Goal: Task Accomplishment & Management: Use online tool/utility

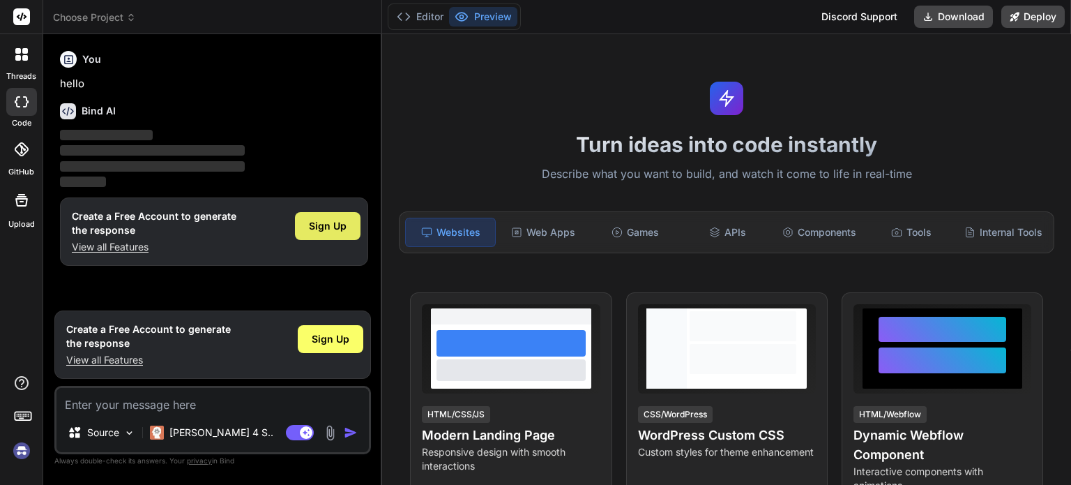
click at [335, 228] on span "Sign Up" at bounding box center [328, 226] width 38 height 14
click at [17, 19] on rect at bounding box center [21, 16] width 17 height 17
click at [22, 451] on img at bounding box center [22, 451] width 24 height 24
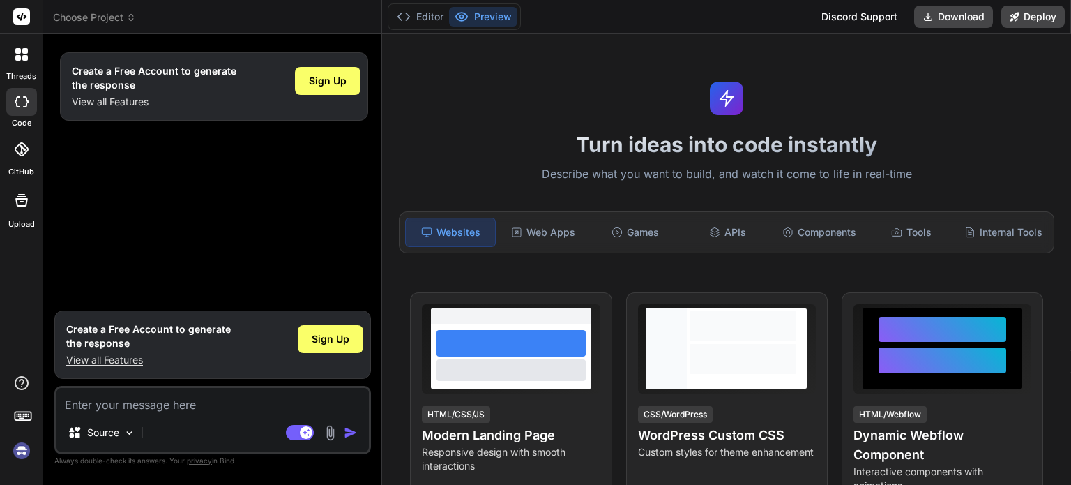
type textarea "x"
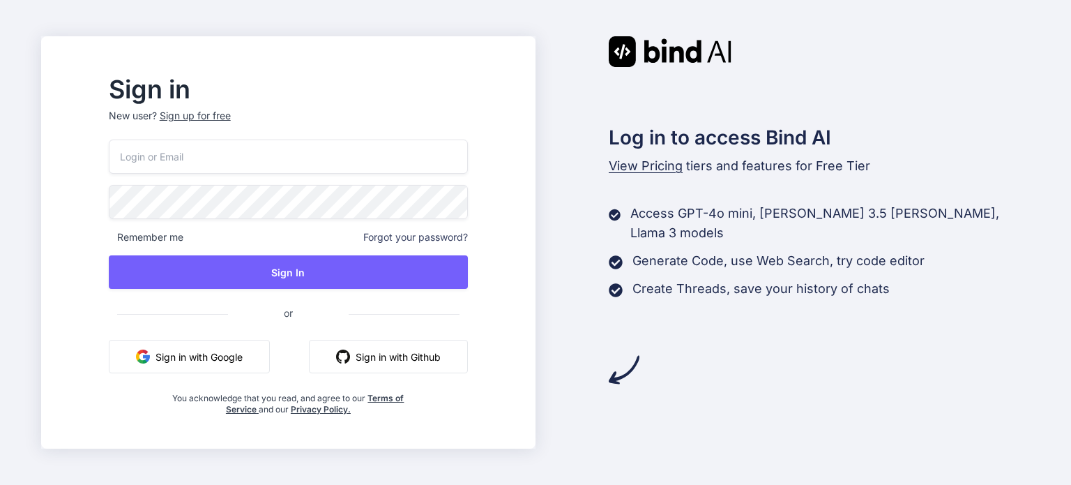
click at [441, 358] on button "Sign in with Github" at bounding box center [388, 356] width 159 height 33
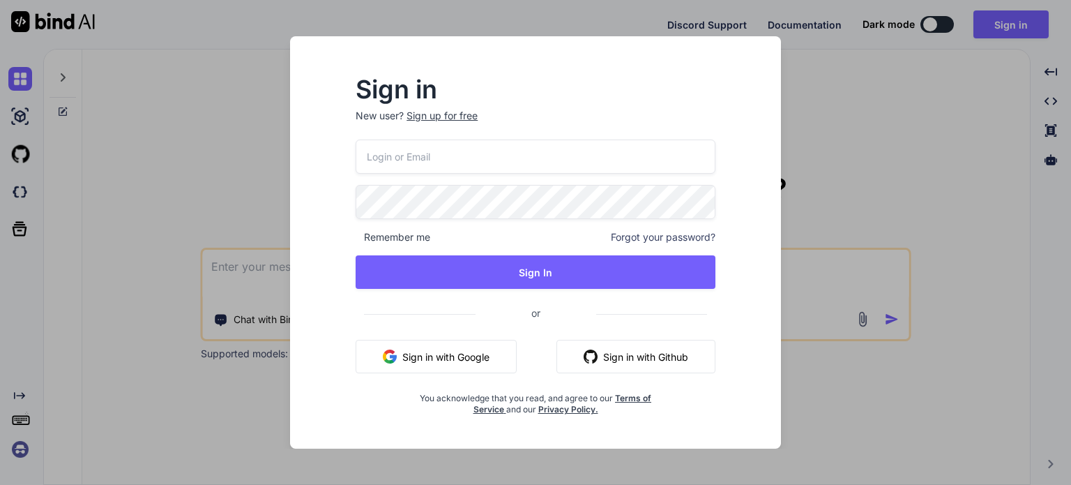
type textarea "x"
click at [663, 349] on button "Sign in with Github" at bounding box center [636, 356] width 159 height 33
click at [853, 173] on div "Sign in New user? Sign up for free Remember me Forgot your password? Sign In or…" at bounding box center [535, 242] width 1071 height 485
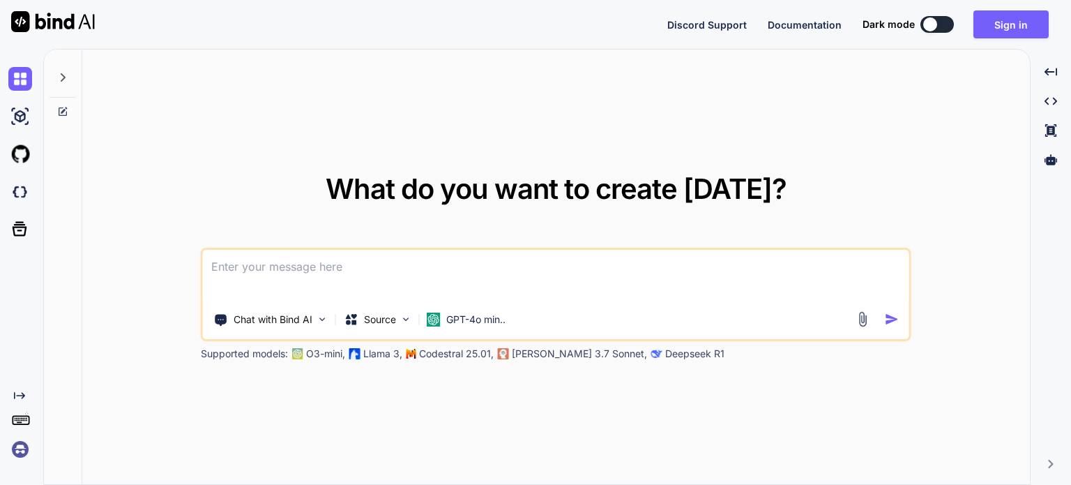
click at [942, 15] on div "Discord Support Documentation Dark mode Sign in Created with Pixso." at bounding box center [863, 24] width 393 height 28
click at [941, 20] on button at bounding box center [937, 24] width 33 height 17
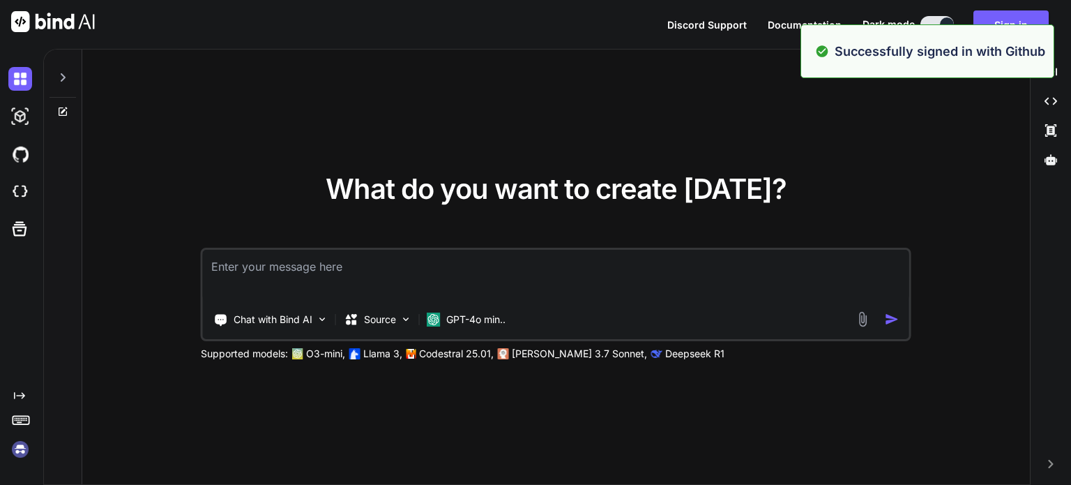
click at [862, 169] on div "What do you want to create today? Chat with Bind AI Source GPT-4o min.. Support…" at bounding box center [556, 268] width 948 height 436
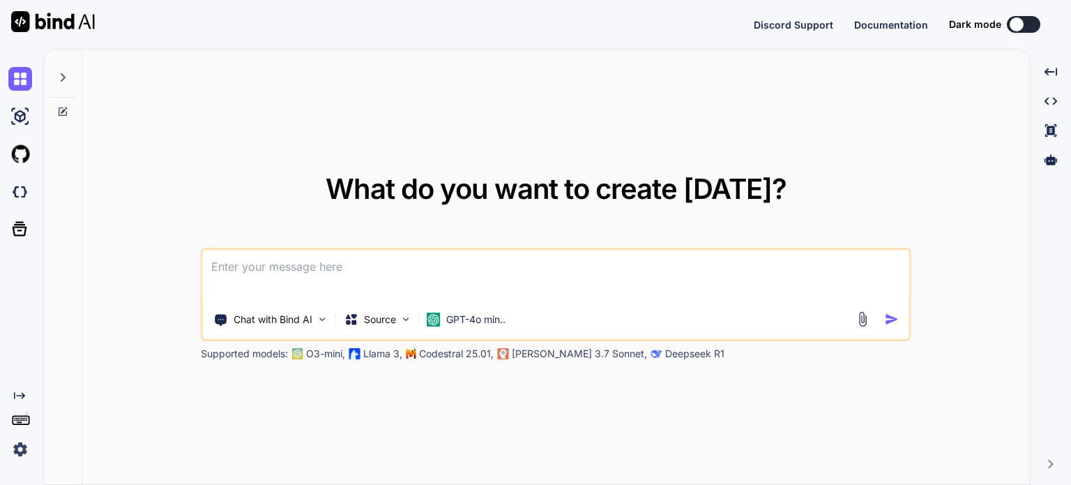
click at [9, 449] on img at bounding box center [20, 449] width 24 height 24
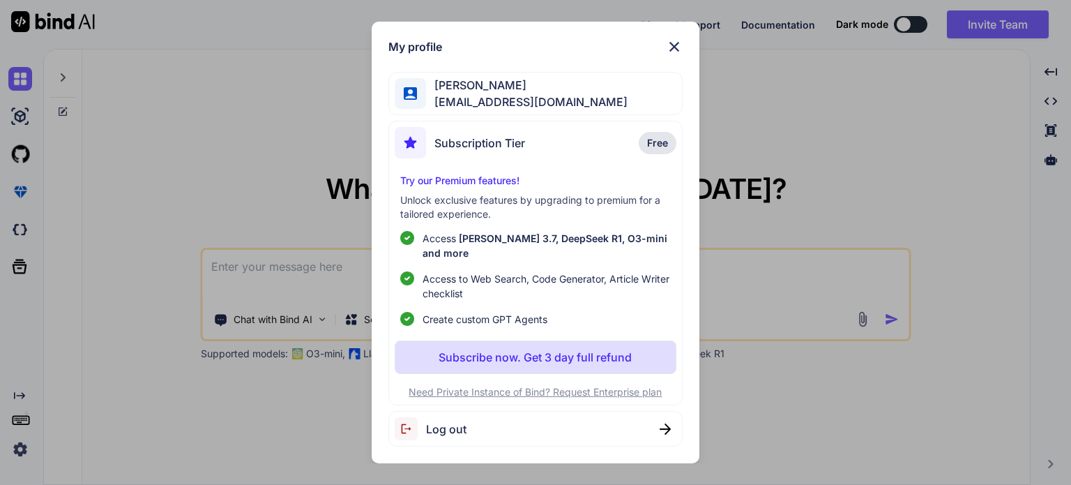
type textarea "x"
click at [672, 54] on img at bounding box center [674, 46] width 17 height 17
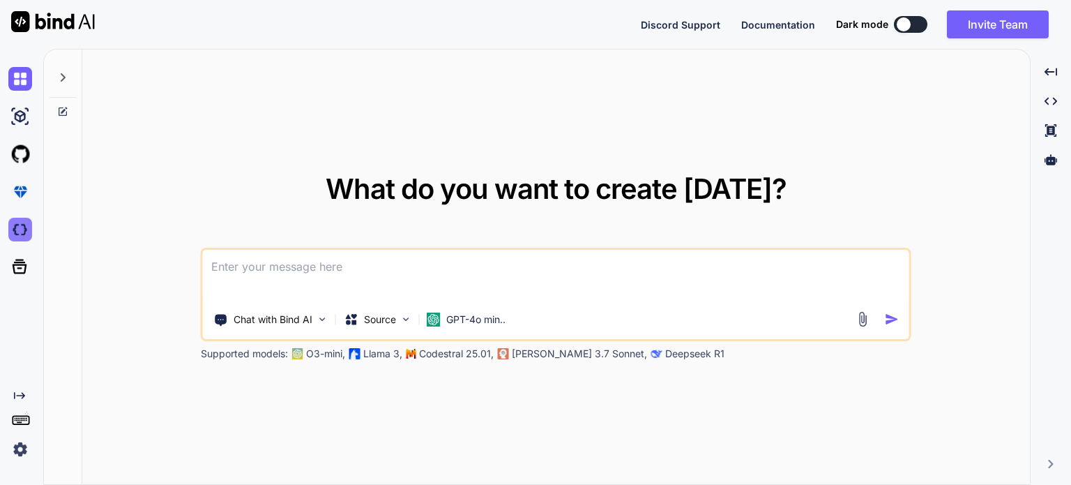
click at [20, 236] on img at bounding box center [20, 230] width 24 height 24
click at [15, 75] on img at bounding box center [20, 79] width 24 height 24
click at [921, 27] on button at bounding box center [910, 24] width 33 height 17
click at [918, 23] on button at bounding box center [910, 24] width 33 height 17
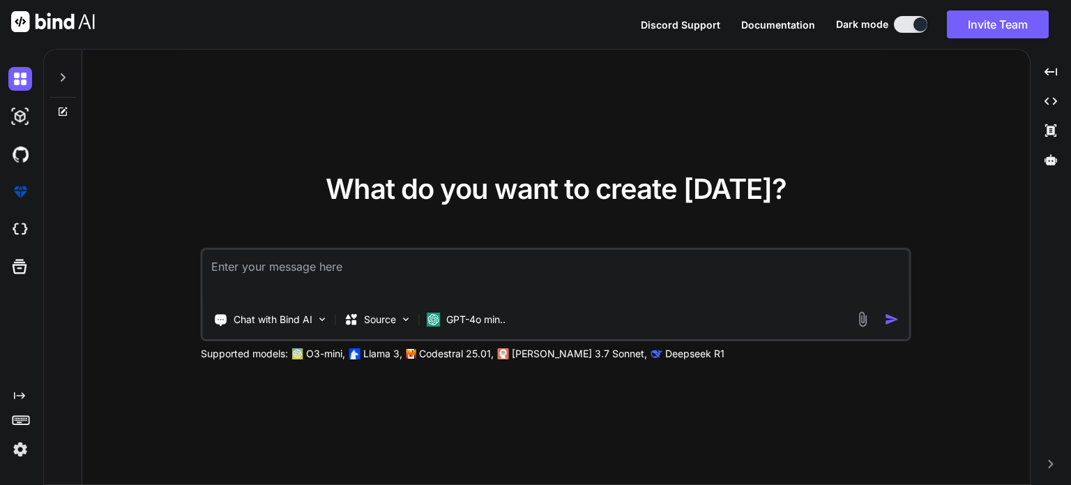
click at [894, 22] on button at bounding box center [910, 24] width 33 height 17
click at [906, 23] on button at bounding box center [910, 24] width 33 height 17
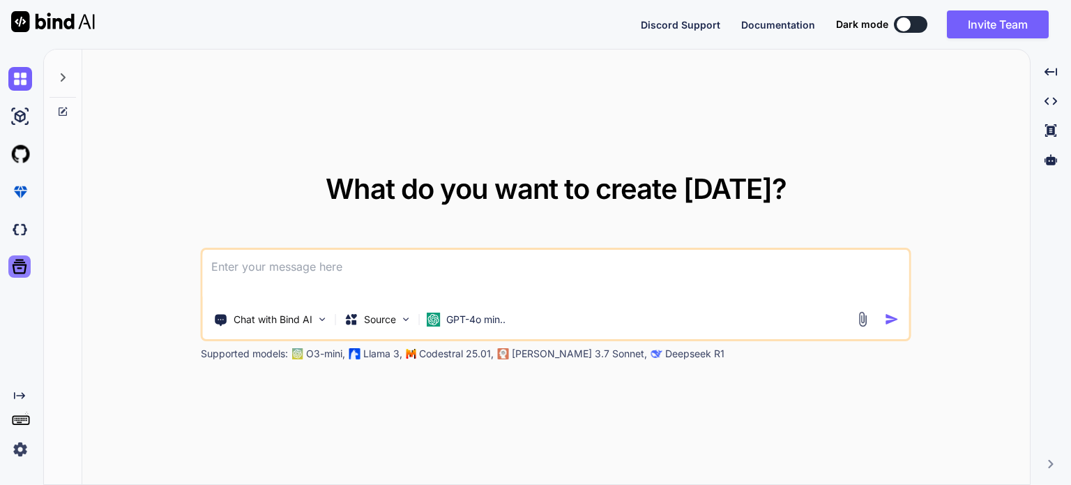
click at [17, 269] on icon at bounding box center [20, 266] width 15 height 15
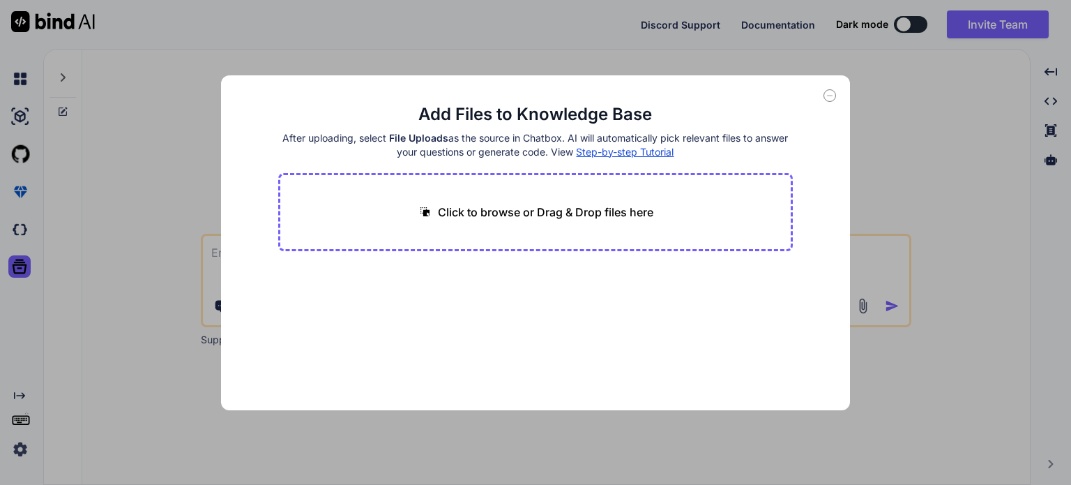
click at [142, 109] on div "Add Files to Knowledge Base After uploading, select File Uploads as the source …" at bounding box center [535, 242] width 1071 height 485
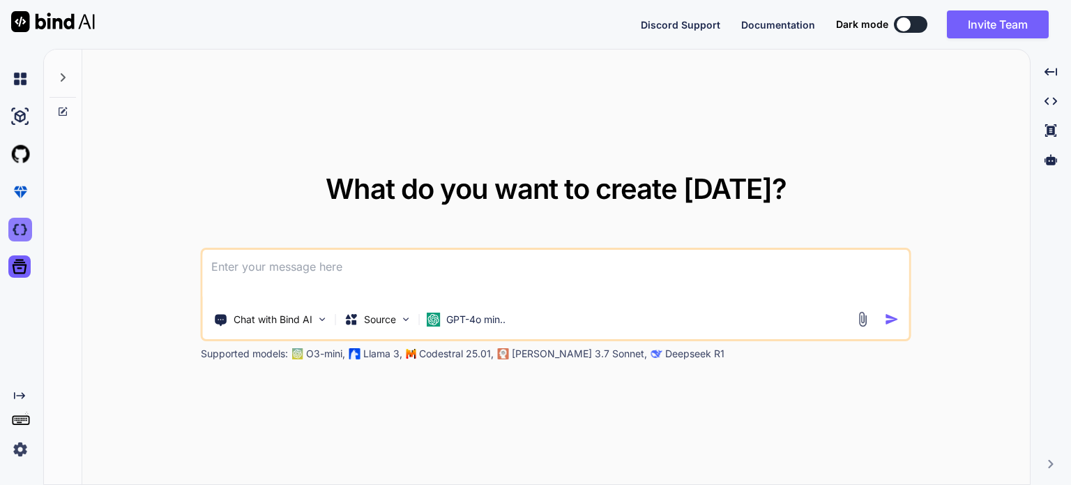
click at [20, 232] on img at bounding box center [20, 230] width 24 height 24
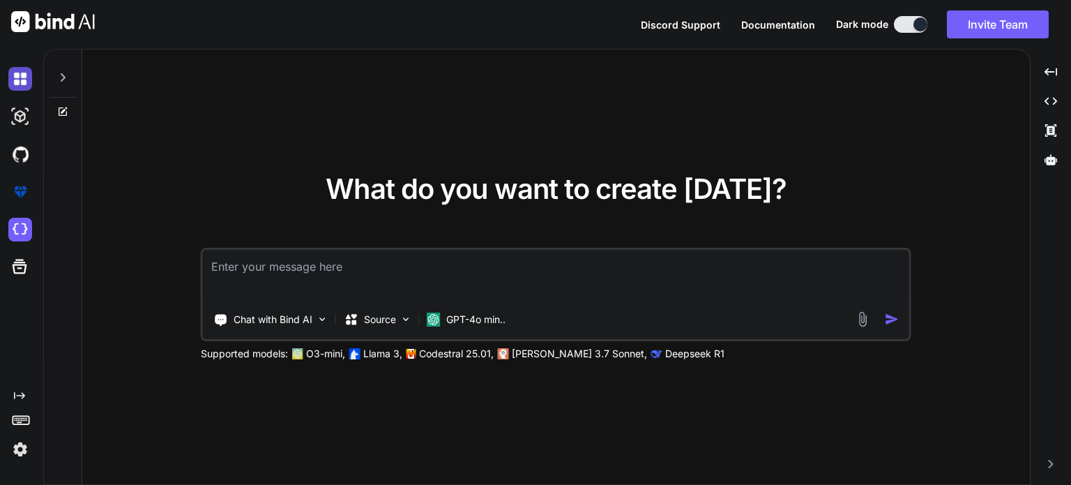
click at [18, 80] on img at bounding box center [20, 79] width 24 height 24
click at [24, 119] on img at bounding box center [20, 117] width 24 height 24
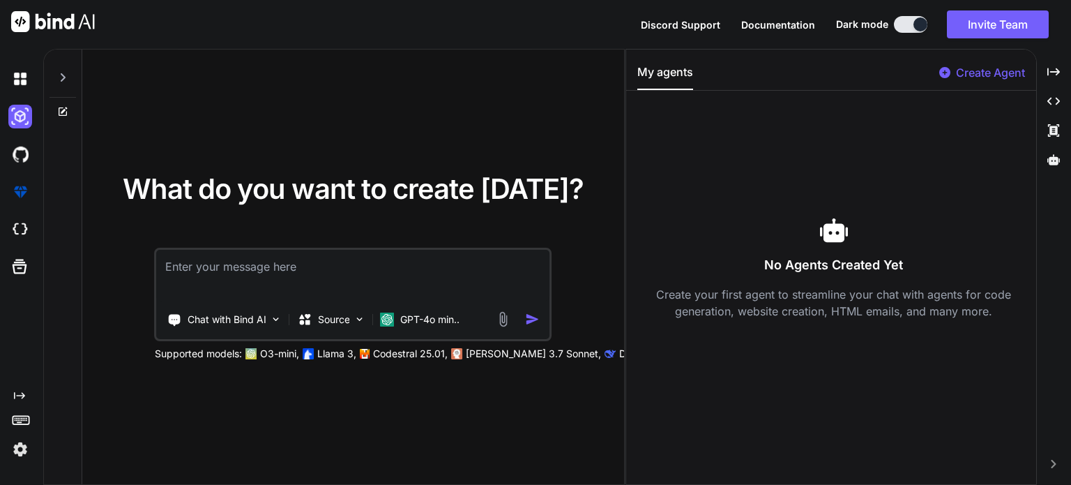
click at [515, 80] on div "What do you want to create today? Chat with Bind AI Source GPT-4o min.. Support…" at bounding box center [353, 268] width 542 height 436
click at [1, 158] on div at bounding box center [19, 154] width 38 height 38
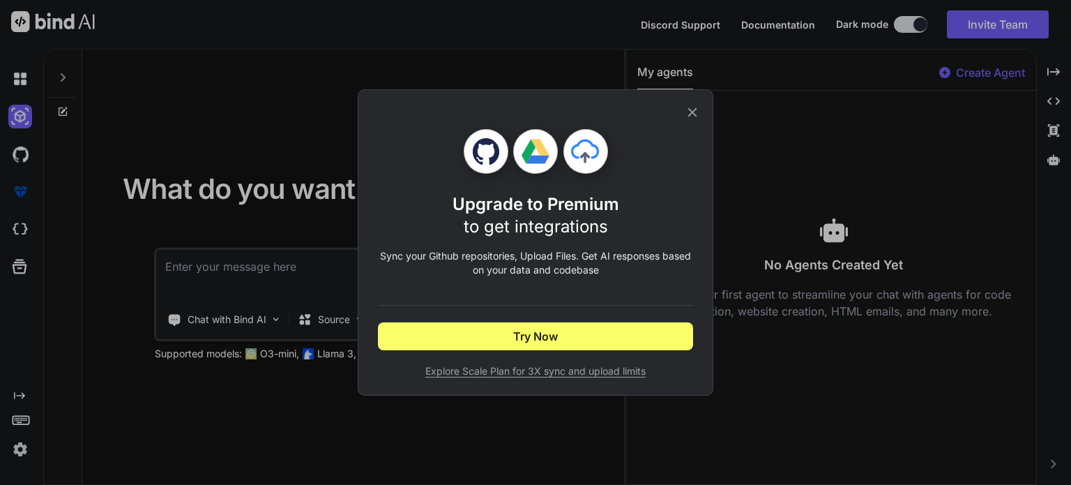
click at [690, 114] on icon at bounding box center [692, 112] width 9 height 9
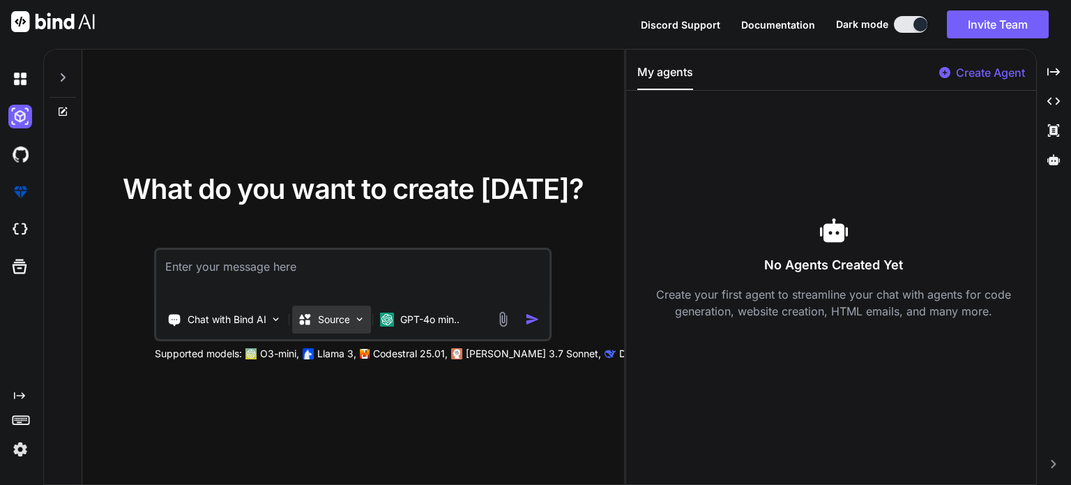
click at [358, 322] on img at bounding box center [360, 319] width 12 height 12
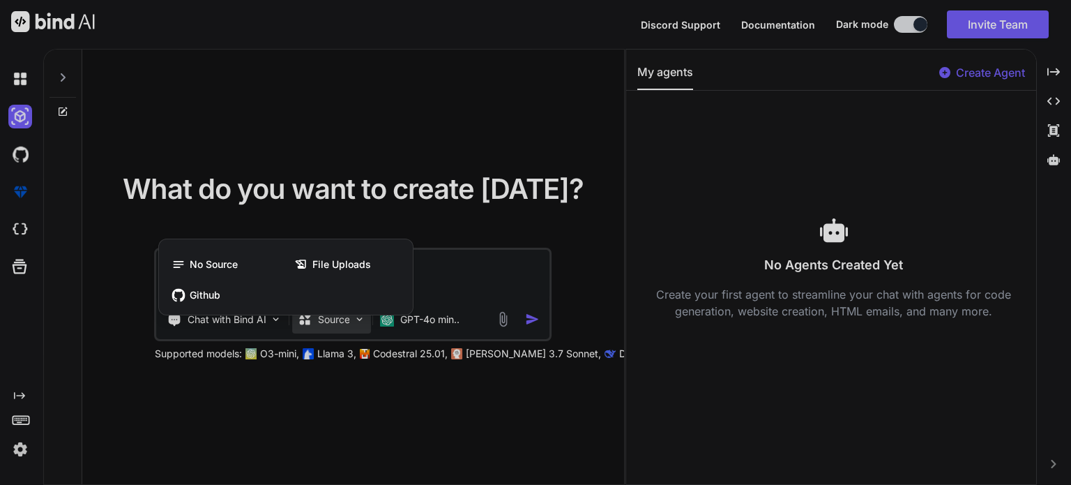
click at [356, 323] on div at bounding box center [535, 242] width 1071 height 485
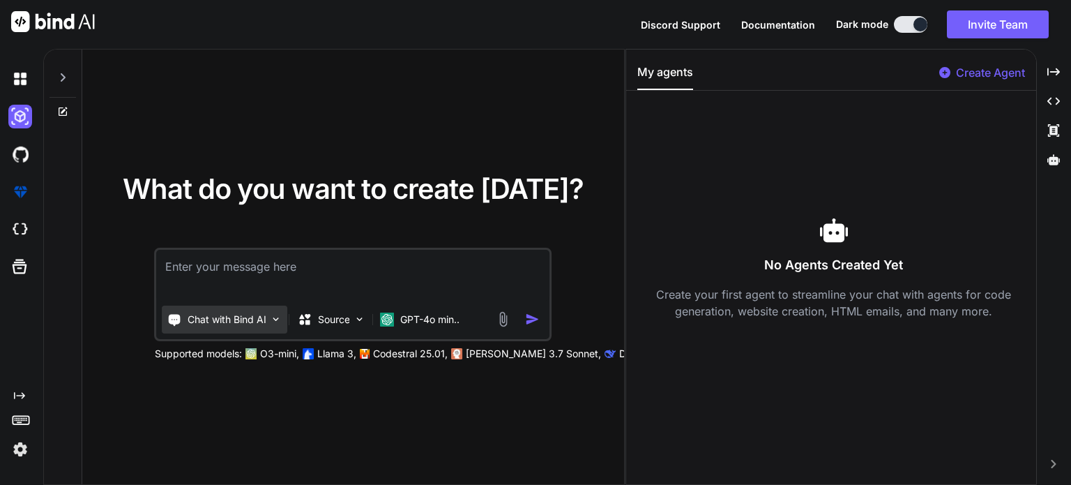
click at [213, 327] on div "Chat with Bind AI" at bounding box center [226, 319] width 126 height 28
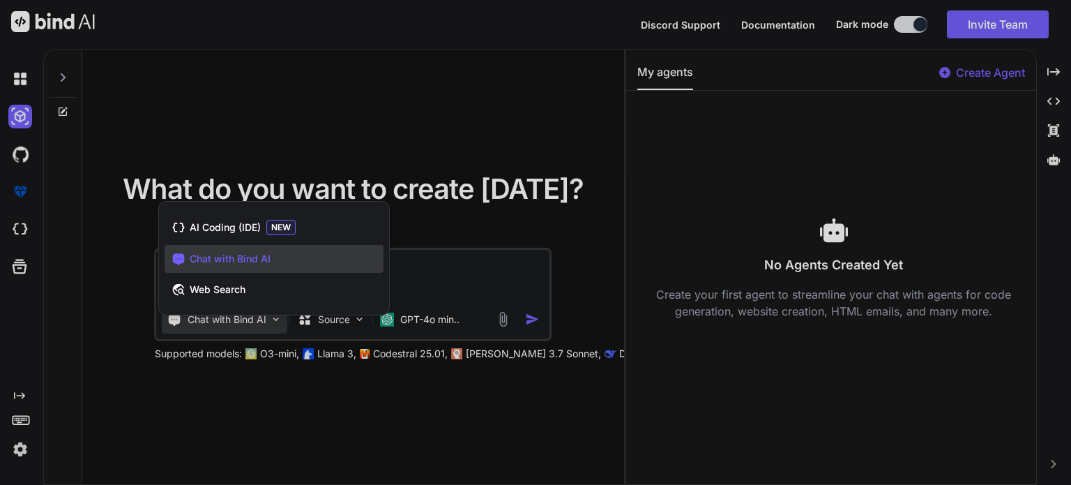
click at [329, 109] on div at bounding box center [535, 242] width 1071 height 485
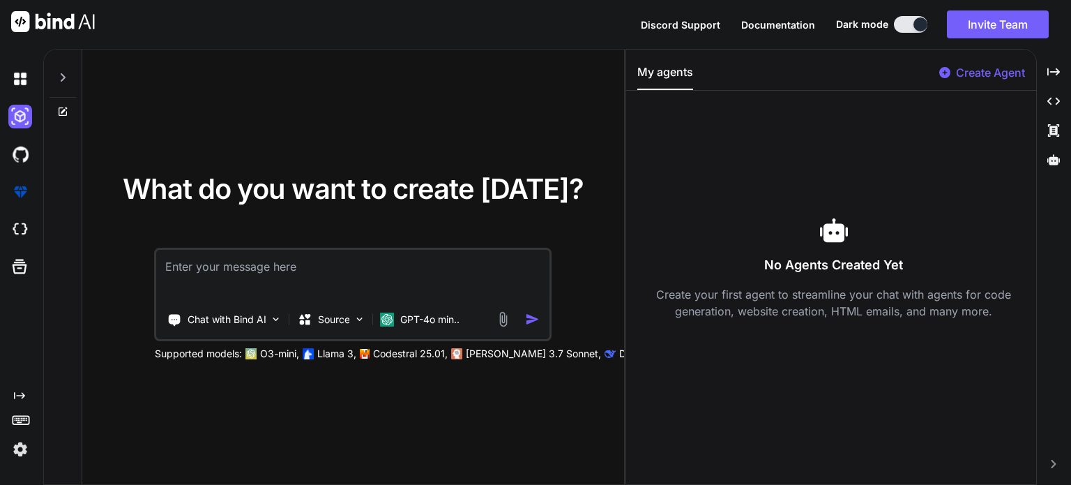
click at [483, 93] on div "What do you want to create today? Chat with Bind AI Source GPT-4o min.. Support…" at bounding box center [353, 268] width 542 height 436
click at [61, 22] on img at bounding box center [53, 21] width 84 height 21
drag, startPoint x: 501, startPoint y: 9, endPoint x: 446, endPoint y: 80, distance: 89.9
click at [446, 80] on div "What do you want to create today? Chat with Bind AI Source GPT-4o min.. Support…" at bounding box center [353, 268] width 542 height 436
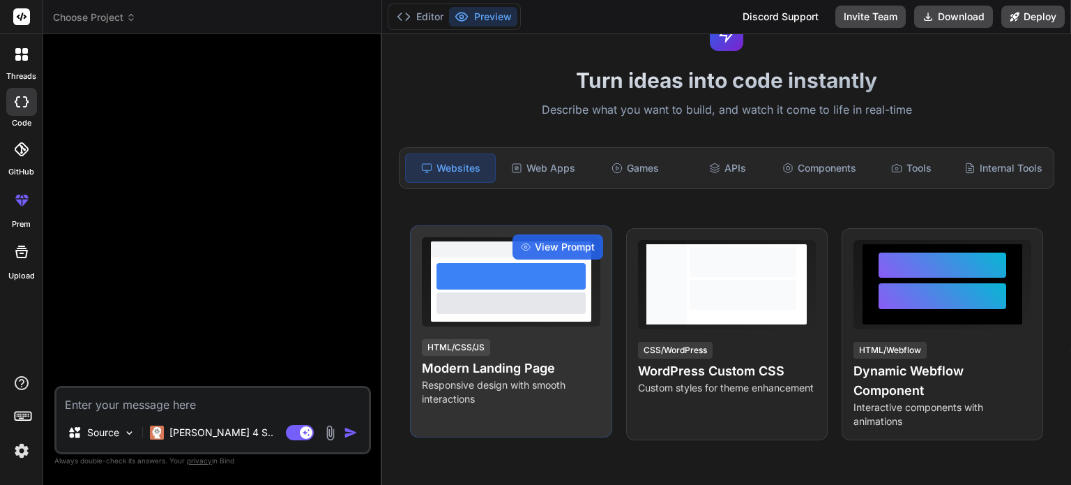
scroll to position [139, 0]
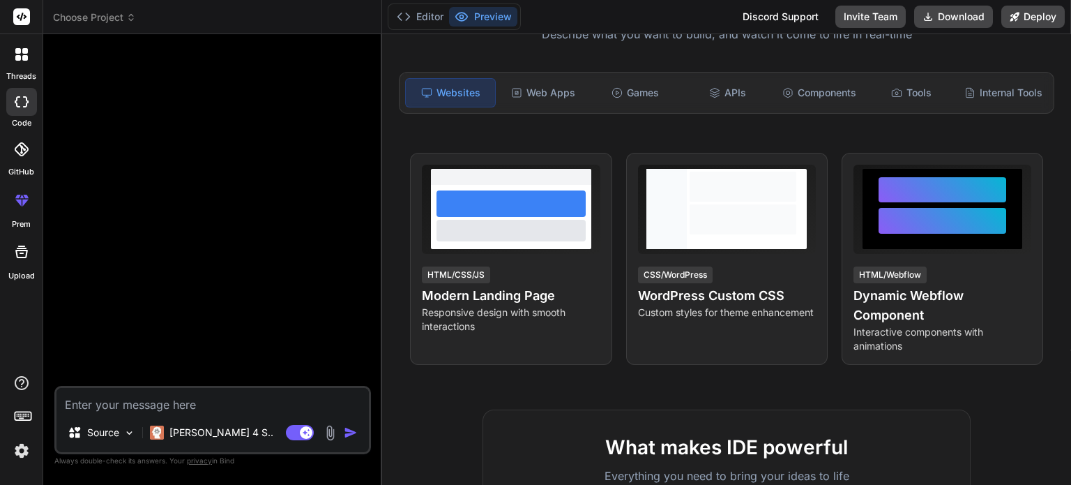
click at [24, 50] on icon at bounding box center [25, 51] width 6 height 6
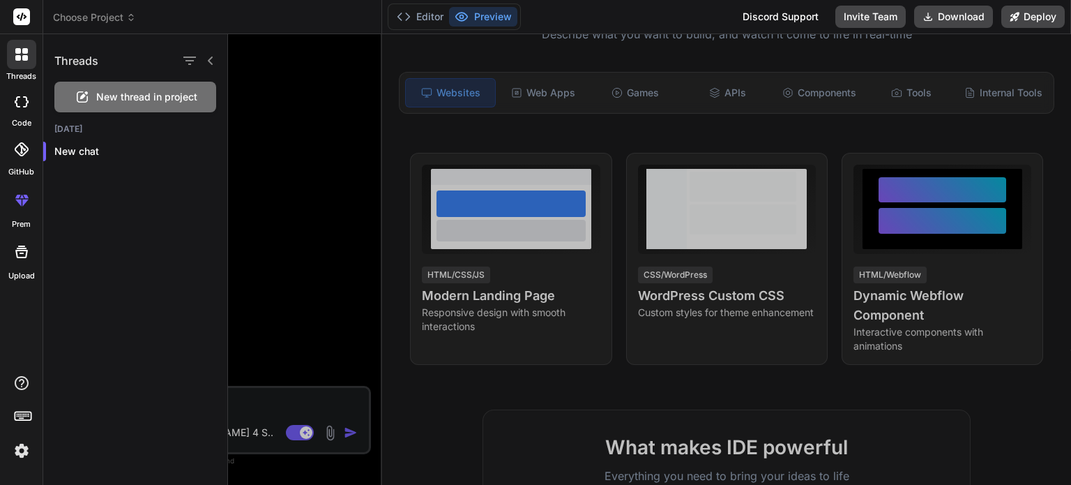
click at [29, 61] on div at bounding box center [21, 54] width 29 height 29
click at [25, 145] on icon at bounding box center [22, 149] width 14 height 14
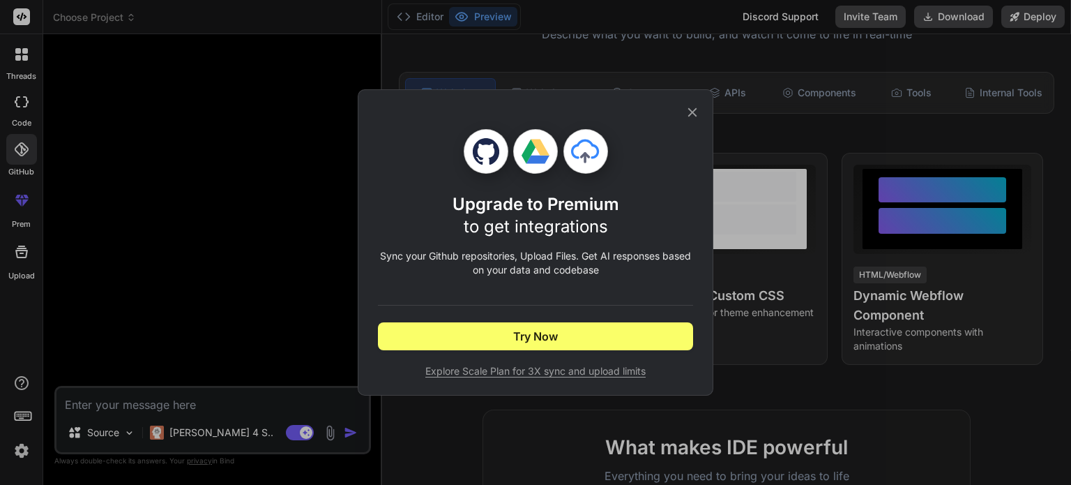
click at [697, 112] on icon at bounding box center [692, 112] width 15 height 15
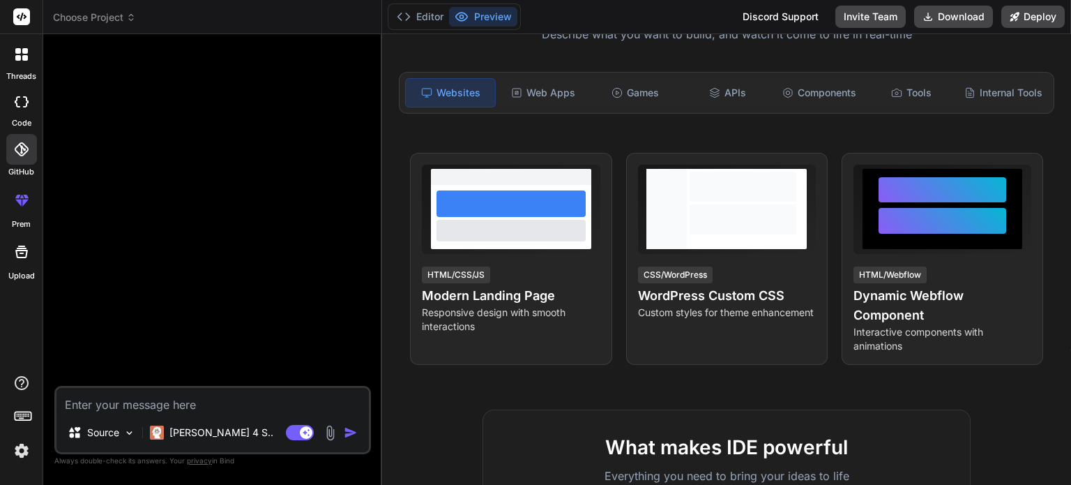
click at [20, 253] on icon at bounding box center [21, 252] width 13 height 13
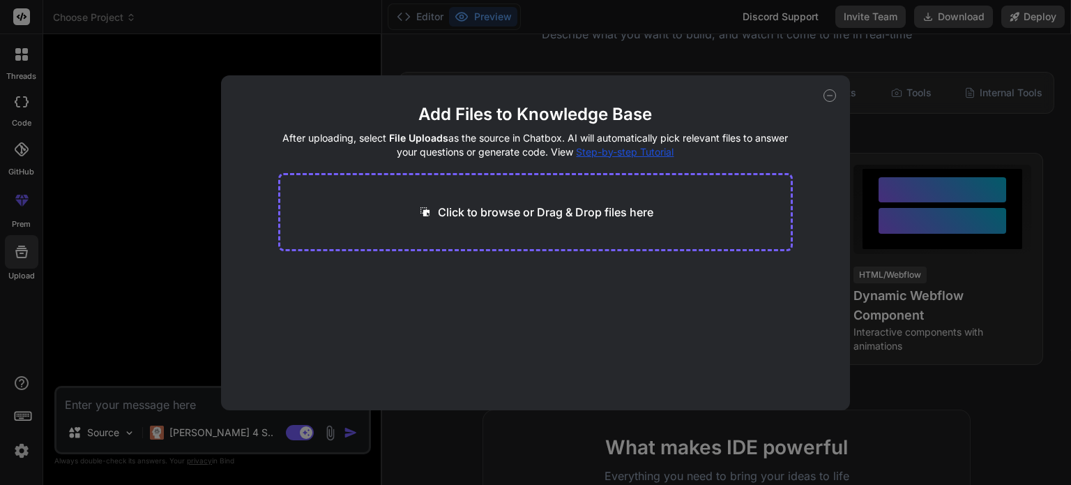
click at [826, 99] on icon at bounding box center [830, 95] width 13 height 13
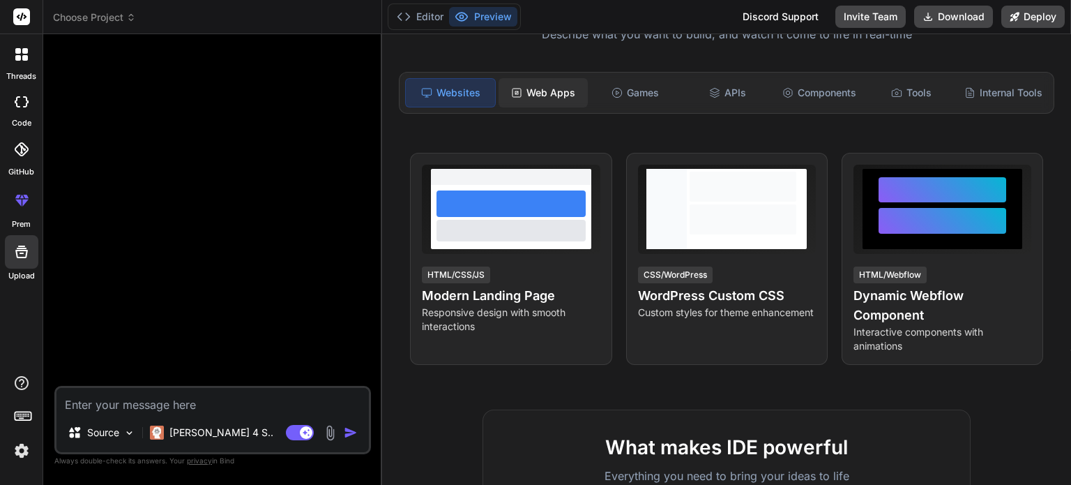
click at [553, 98] on div "Web Apps" at bounding box center [543, 92] width 89 height 29
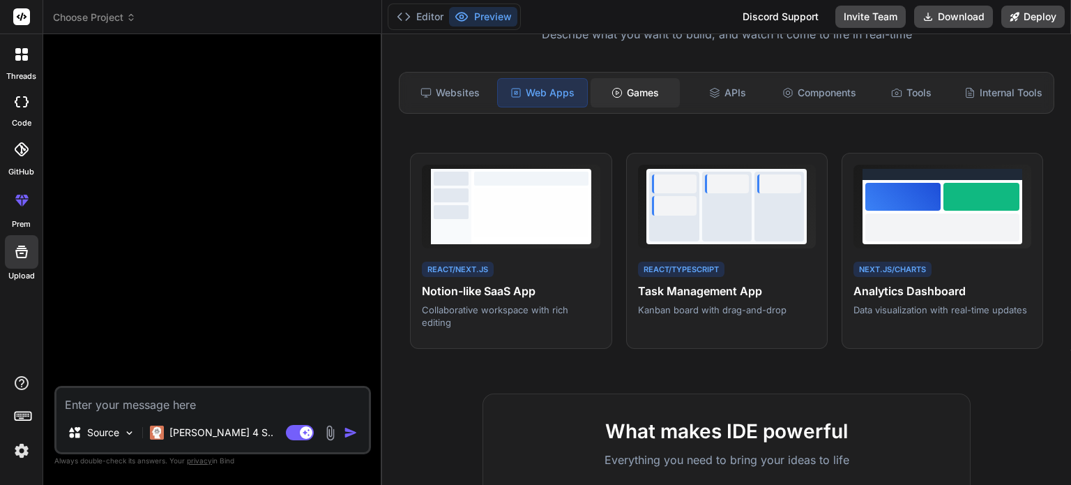
click at [638, 93] on div "Games" at bounding box center [635, 92] width 89 height 29
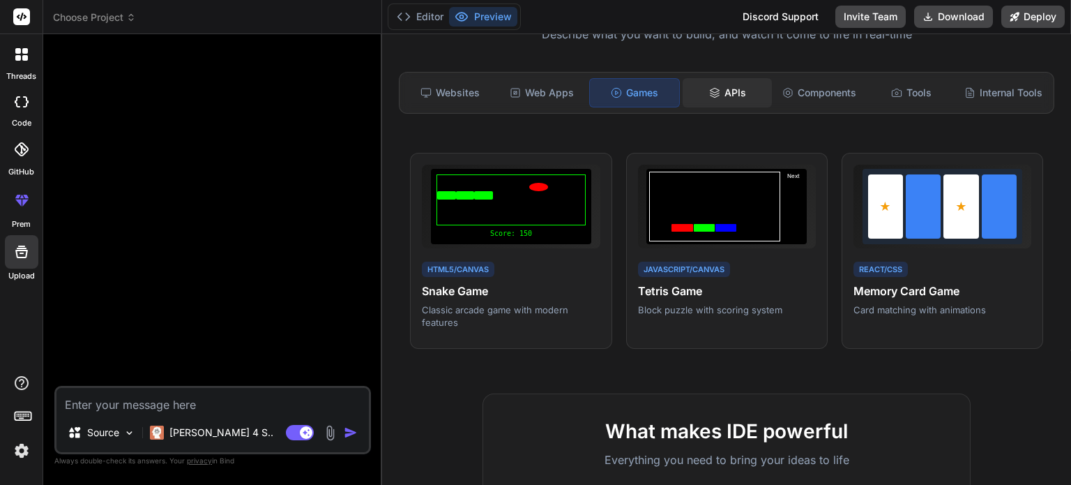
click at [716, 89] on div "APIs" at bounding box center [727, 92] width 89 height 29
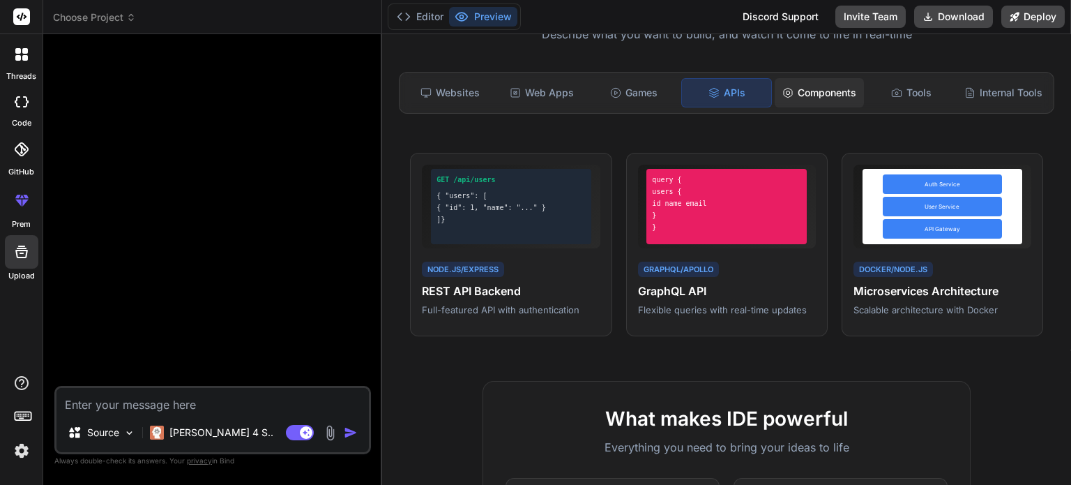
click at [811, 96] on div "Components" at bounding box center [819, 92] width 89 height 29
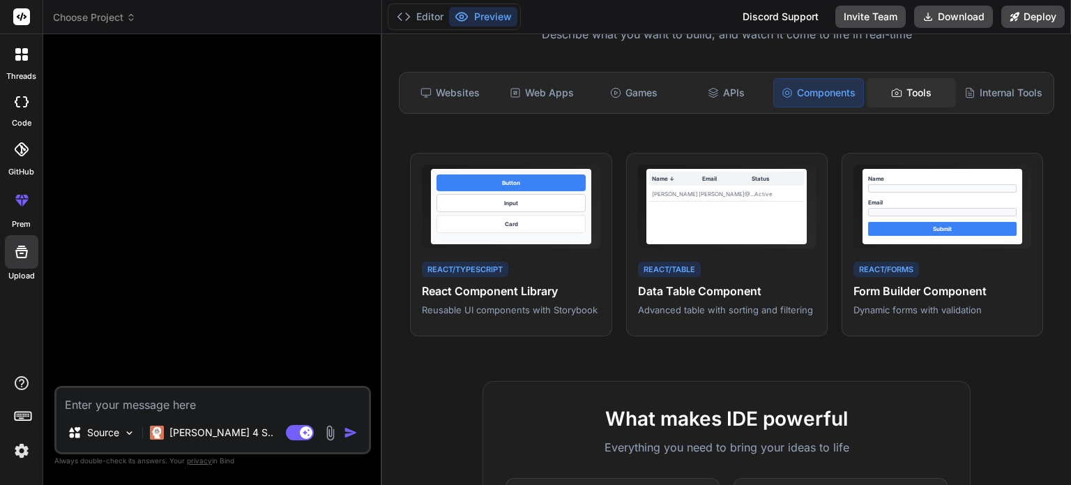
click at [899, 86] on div "Tools" at bounding box center [911, 92] width 89 height 29
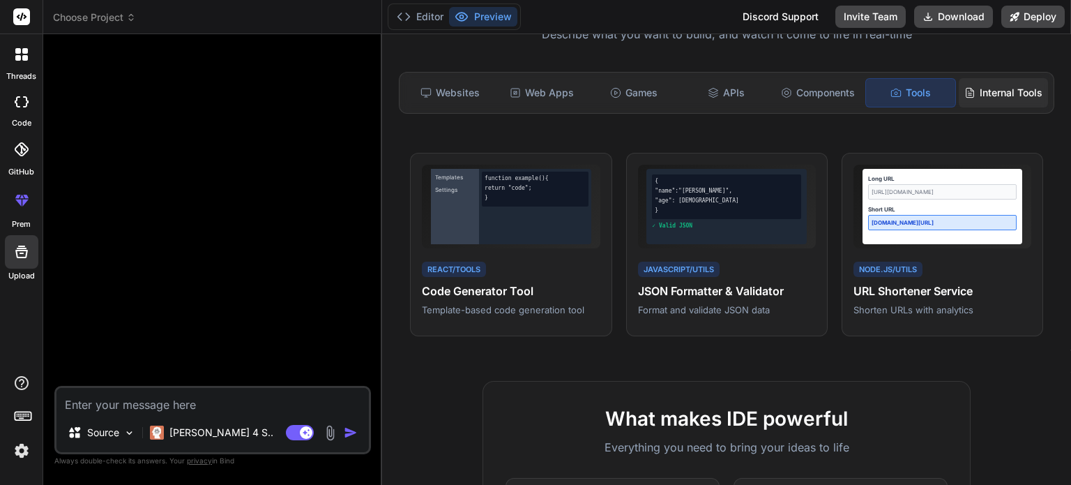
click at [979, 100] on div "Internal Tools" at bounding box center [1003, 92] width 89 height 29
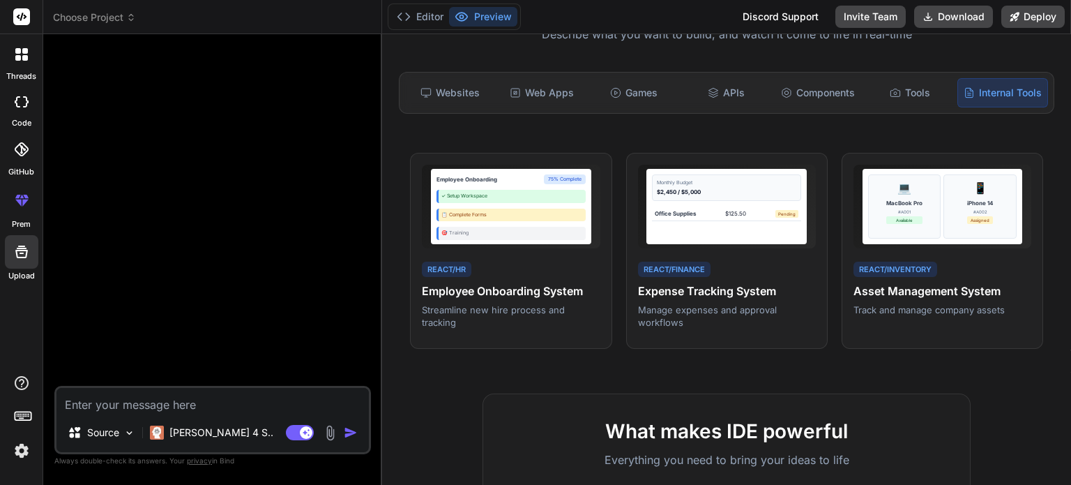
click at [23, 56] on icon at bounding box center [25, 58] width 6 height 6
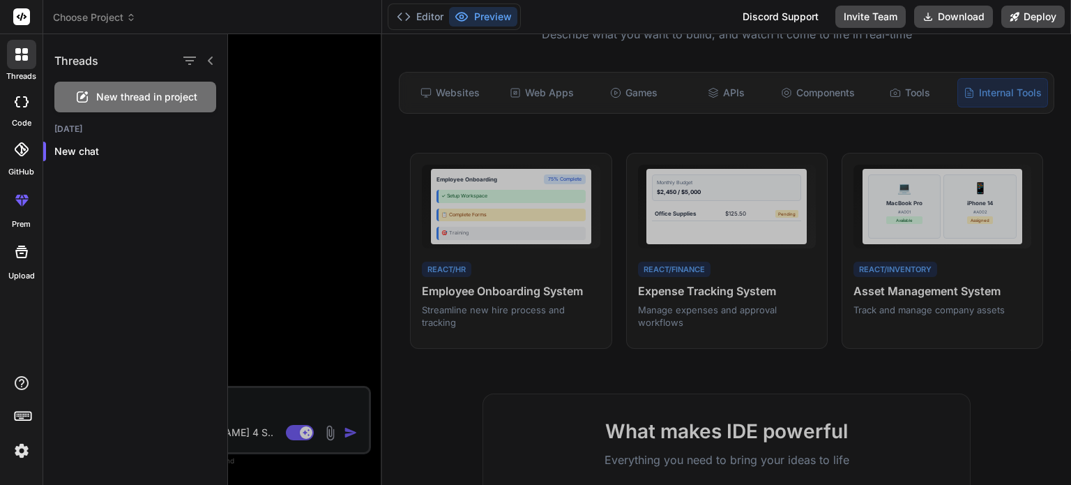
click at [333, 164] on div at bounding box center [649, 259] width 843 height 451
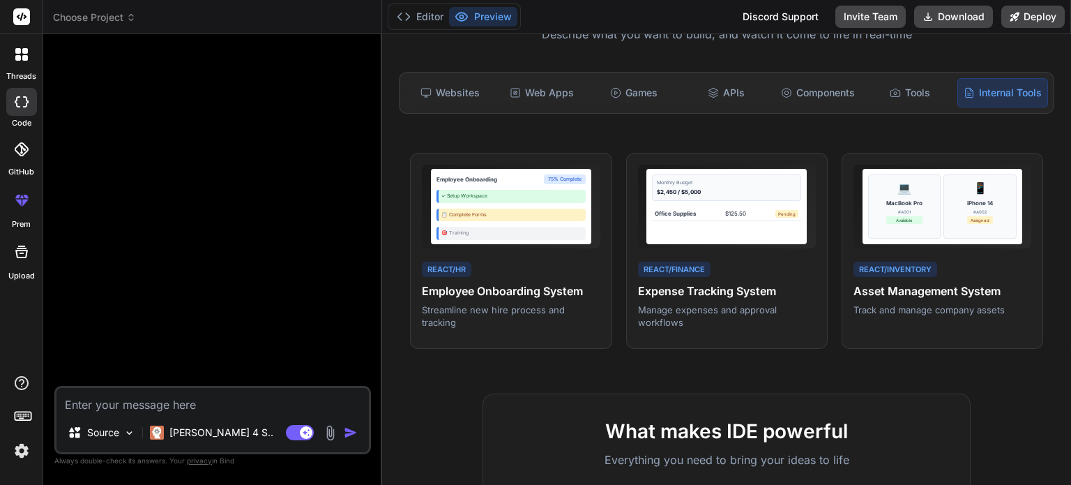
click at [228, 407] on textarea at bounding box center [212, 400] width 312 height 25
click at [22, 13] on icon at bounding box center [22, 17] width 10 height 8
click at [123, 17] on span "Choose Project" at bounding box center [94, 17] width 83 height 14
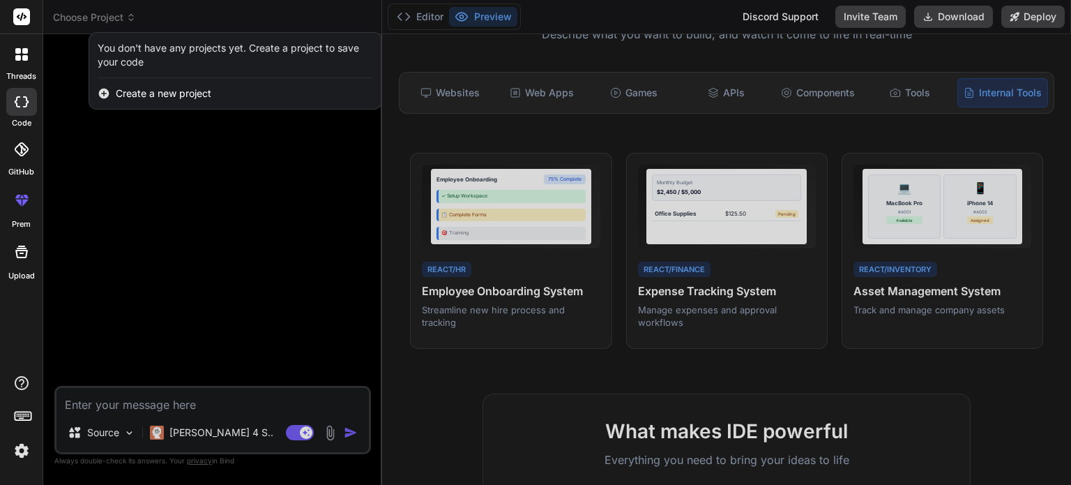
click at [123, 17] on div at bounding box center [535, 242] width 1071 height 485
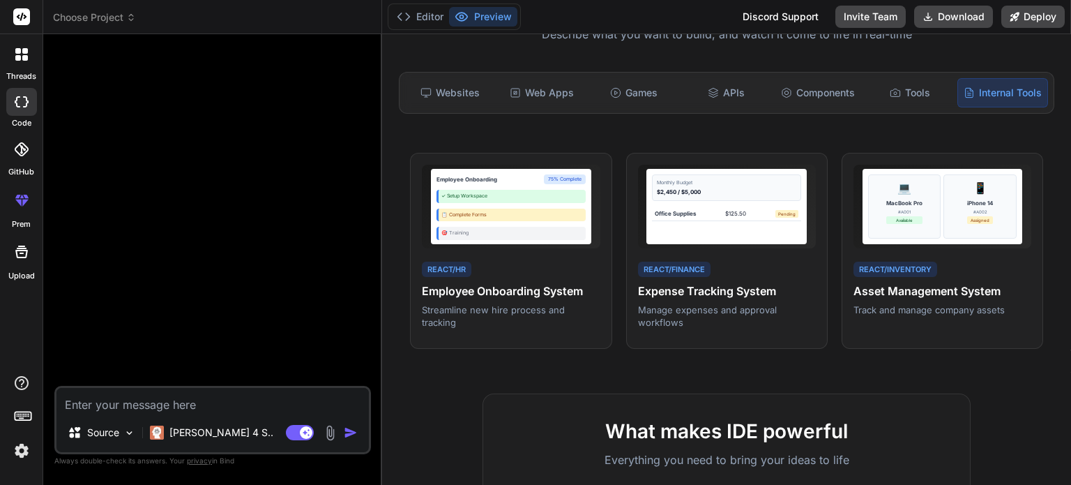
click at [14, 446] on img at bounding box center [22, 451] width 24 height 24
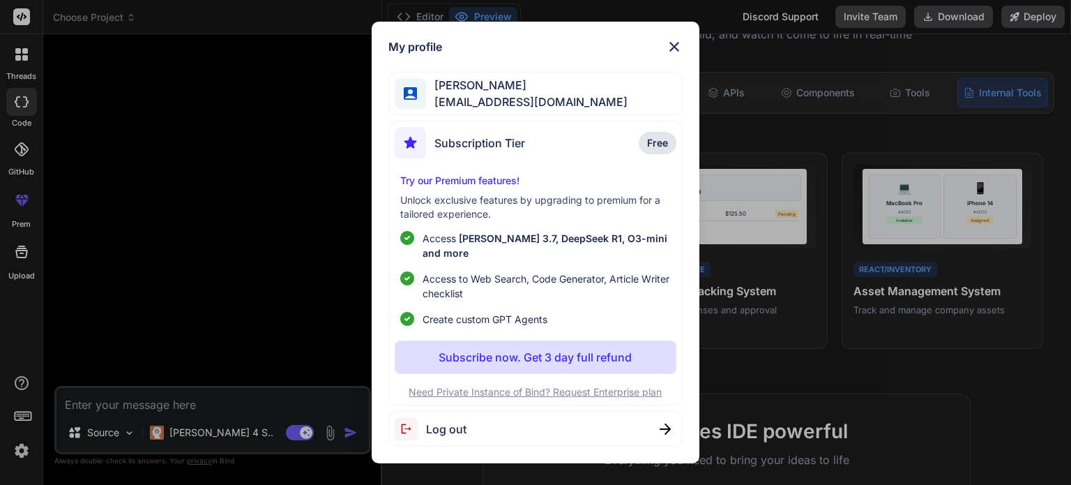
click at [677, 56] on div "My profile João Santos estudoti@hotmail.com Subscription Tier Free Try our Prem…" at bounding box center [535, 243] width 327 height 442
click at [673, 55] on img at bounding box center [674, 46] width 17 height 17
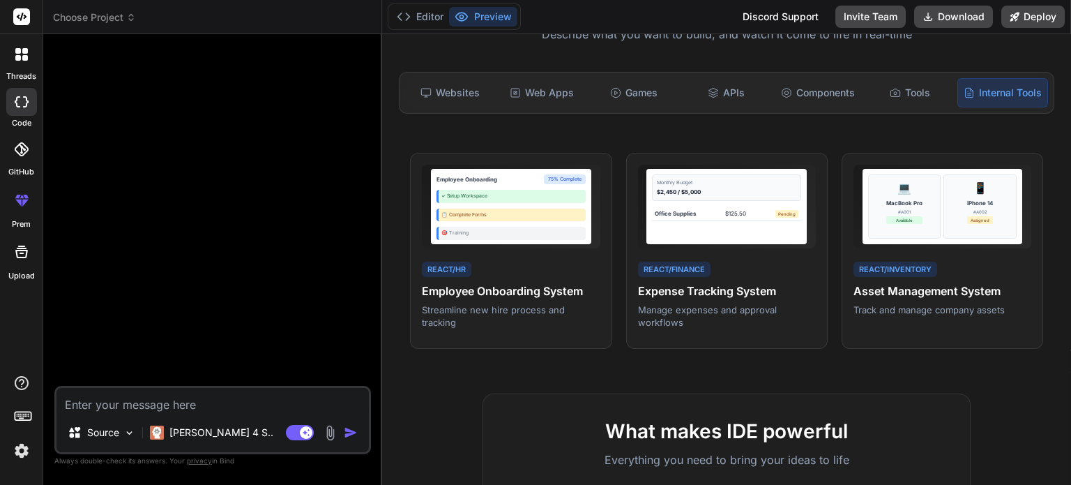
click at [19, 60] on icon at bounding box center [18, 58] width 6 height 6
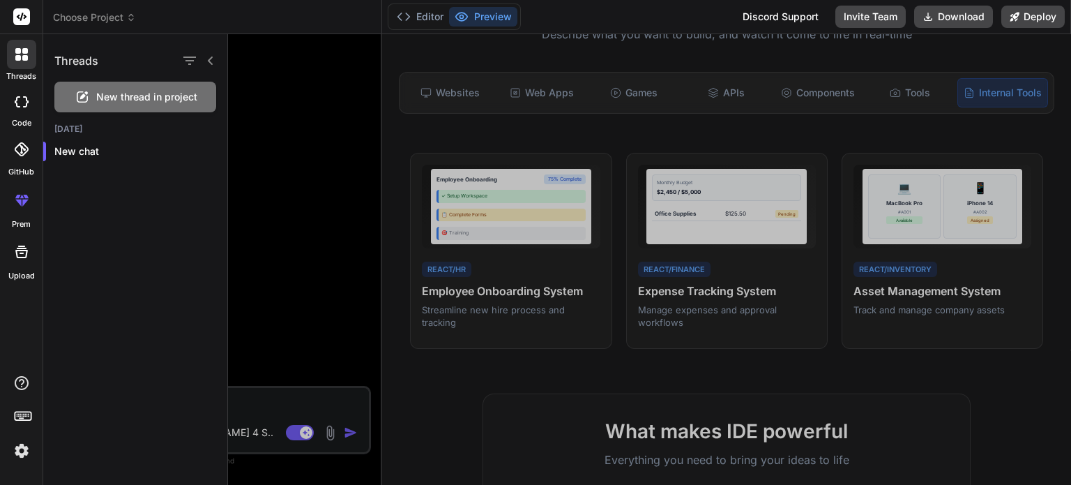
click at [19, 60] on icon at bounding box center [18, 58] width 6 height 6
click at [297, 172] on div at bounding box center [649, 259] width 843 height 451
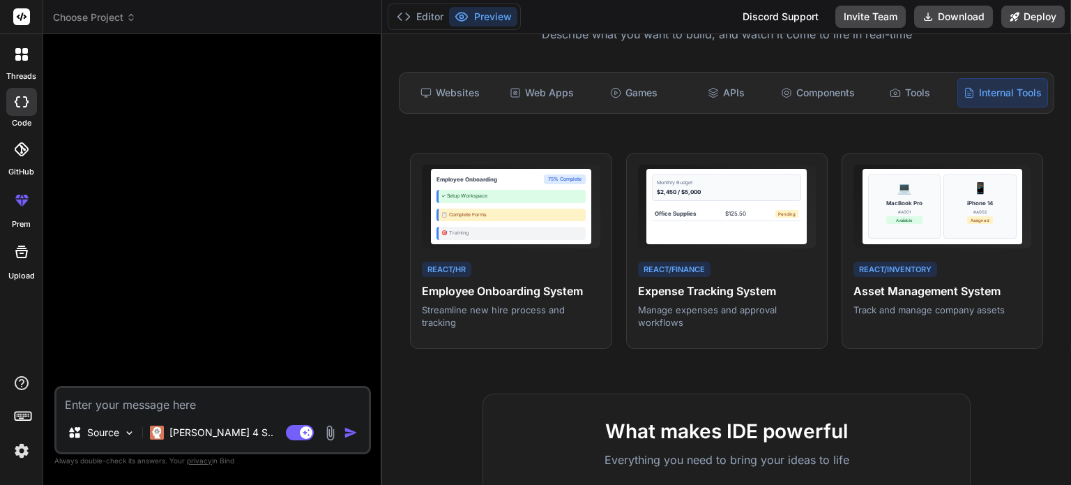
click at [29, 121] on label "code" at bounding box center [22, 123] width 20 height 12
click at [22, 117] on label "code" at bounding box center [22, 123] width 20 height 12
click at [21, 107] on div at bounding box center [21, 102] width 31 height 28
click at [22, 197] on icon at bounding box center [21, 200] width 17 height 17
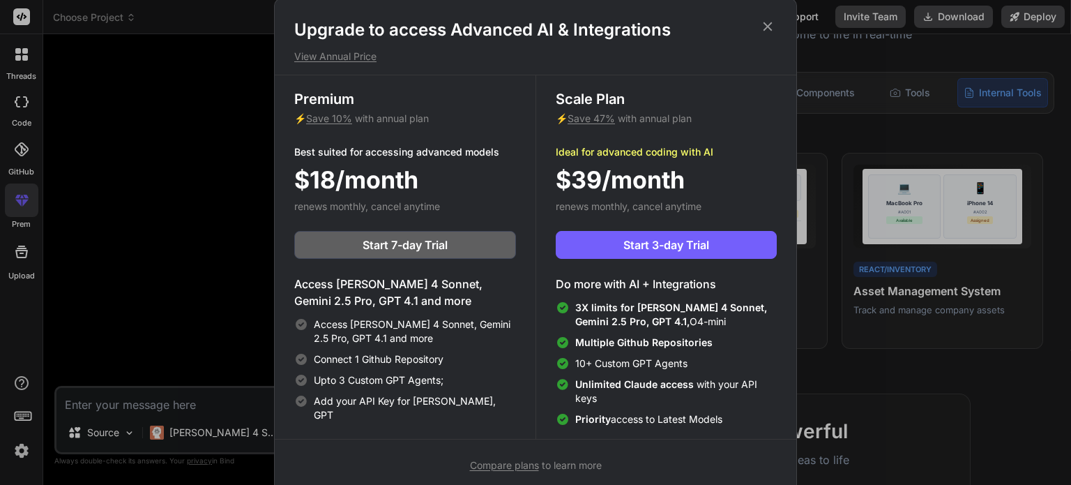
click at [770, 29] on icon at bounding box center [767, 26] width 15 height 15
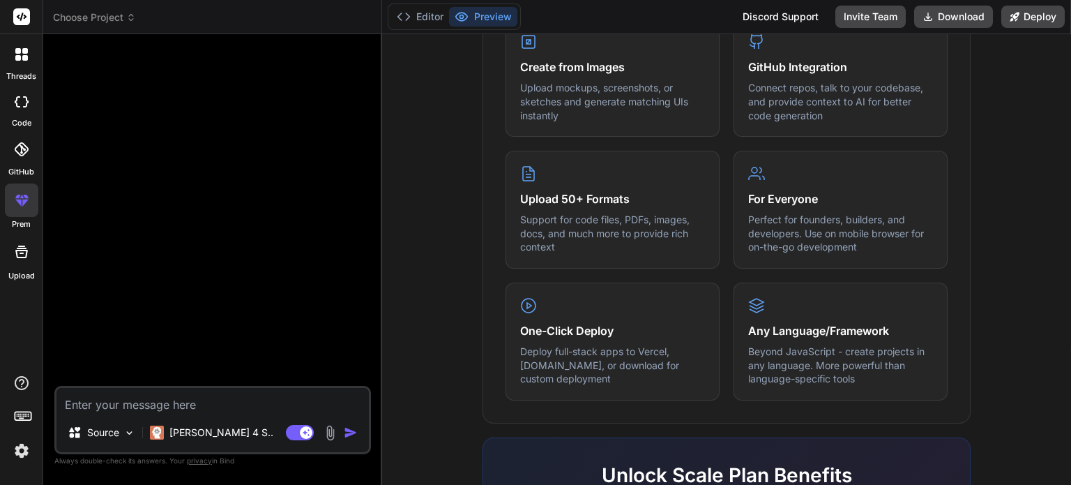
scroll to position [522, 0]
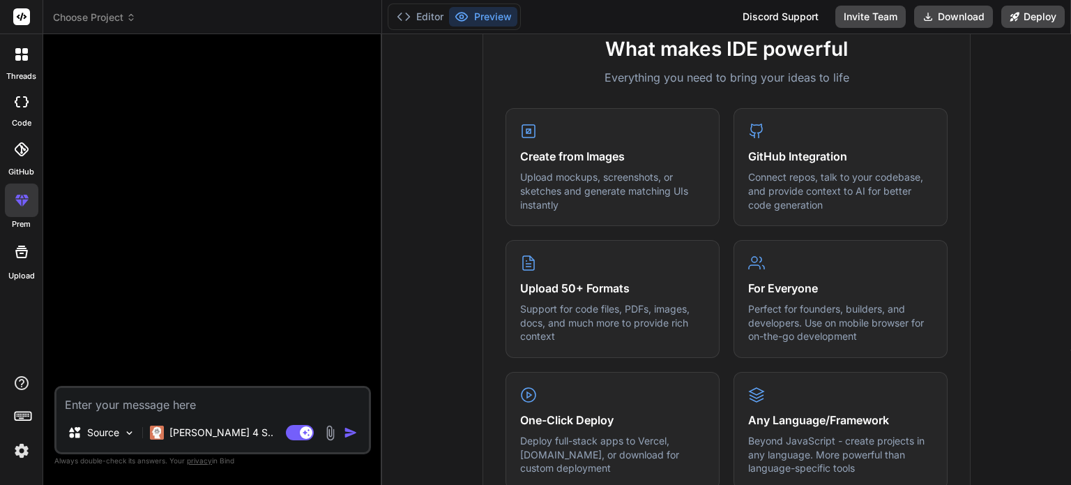
click at [17, 255] on icon at bounding box center [21, 251] width 17 height 17
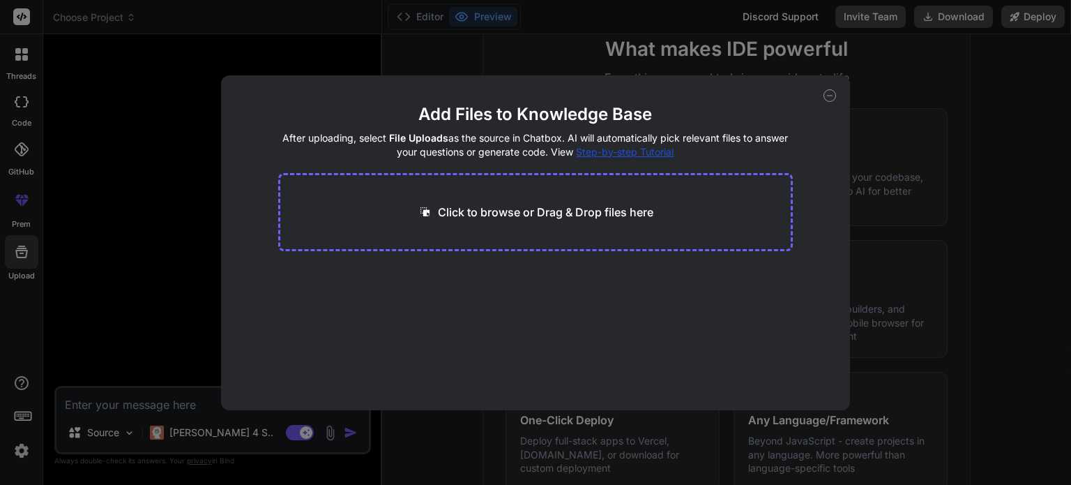
click at [868, 103] on div "Add Files to Knowledge Base After uploading, select File Uploads as the source …" at bounding box center [535, 242] width 1071 height 485
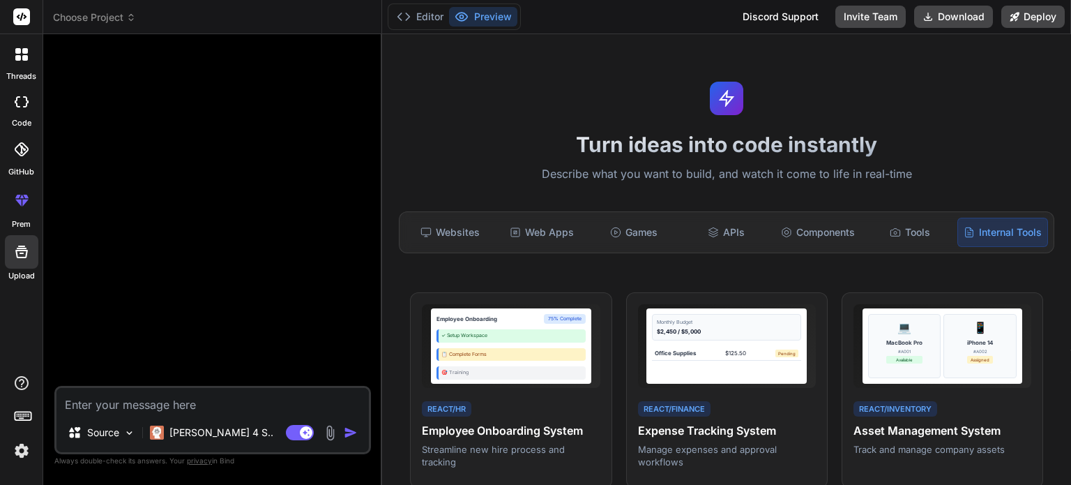
scroll to position [0, 0]
click at [528, 237] on div "Web Apps" at bounding box center [541, 232] width 89 height 29
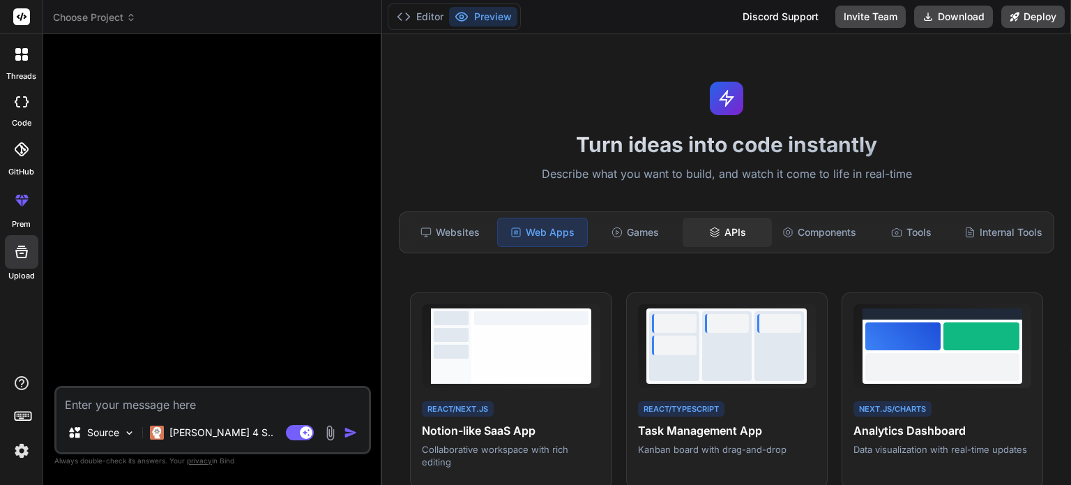
click at [732, 227] on div "APIs" at bounding box center [727, 232] width 89 height 29
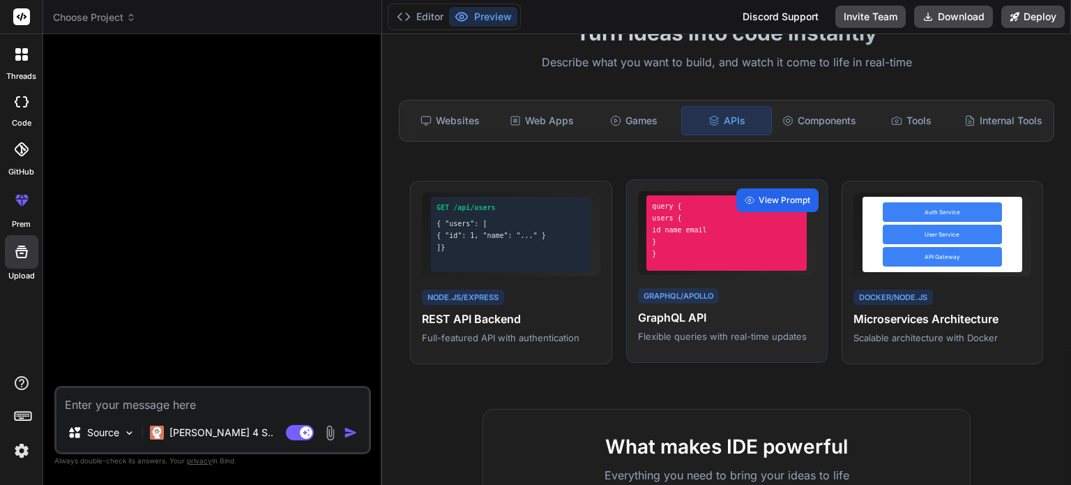
scroll to position [139, 0]
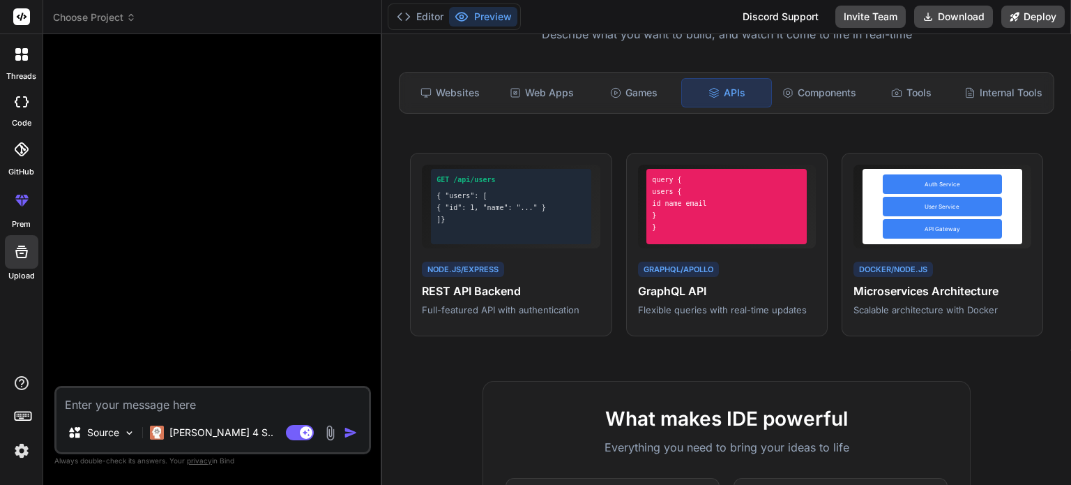
click at [1002, 379] on div "Turn ideas into code instantly Describe what you want to build, and watch it co…" at bounding box center [726, 259] width 689 height 451
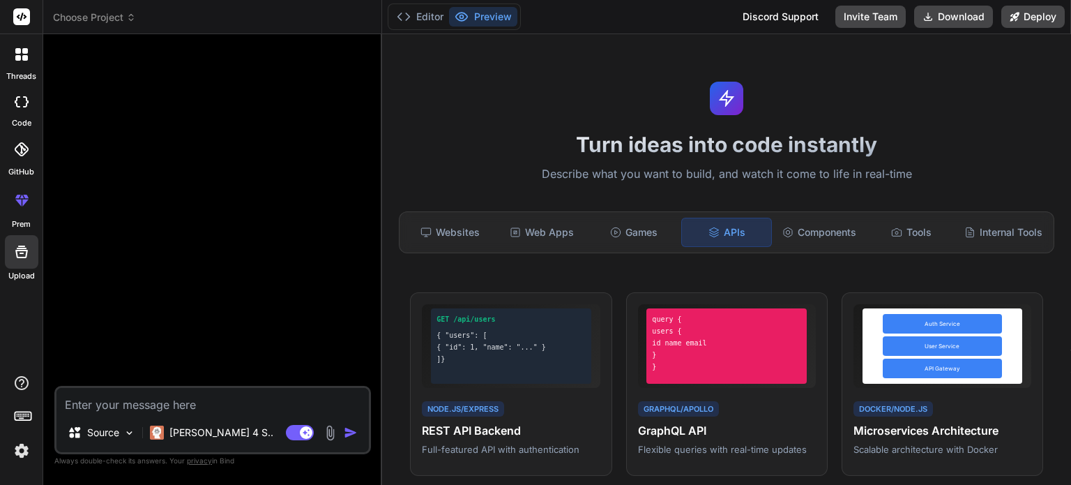
scroll to position [0, 0]
click at [467, 231] on div "Websites" at bounding box center [449, 232] width 89 height 29
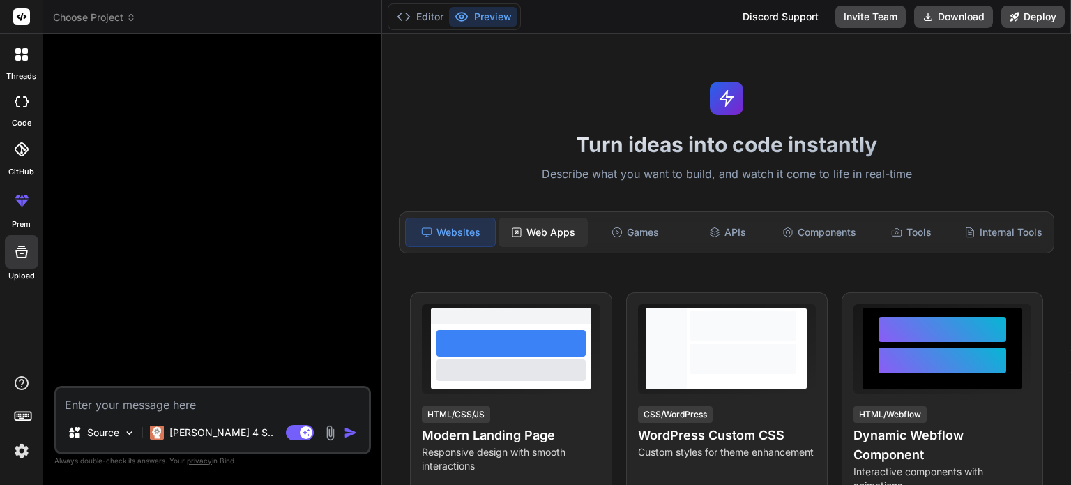
click at [564, 227] on div "Web Apps" at bounding box center [543, 232] width 89 height 29
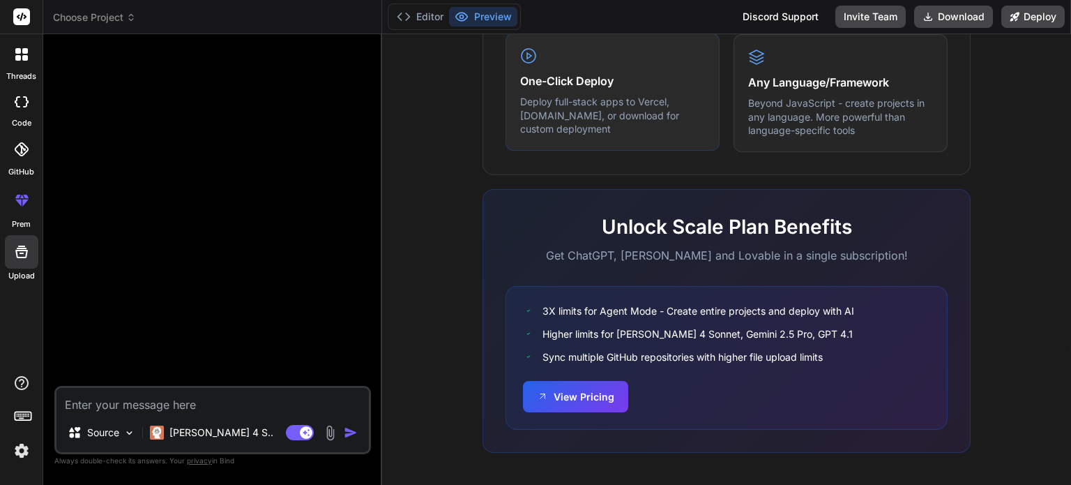
scroll to position [870, 0]
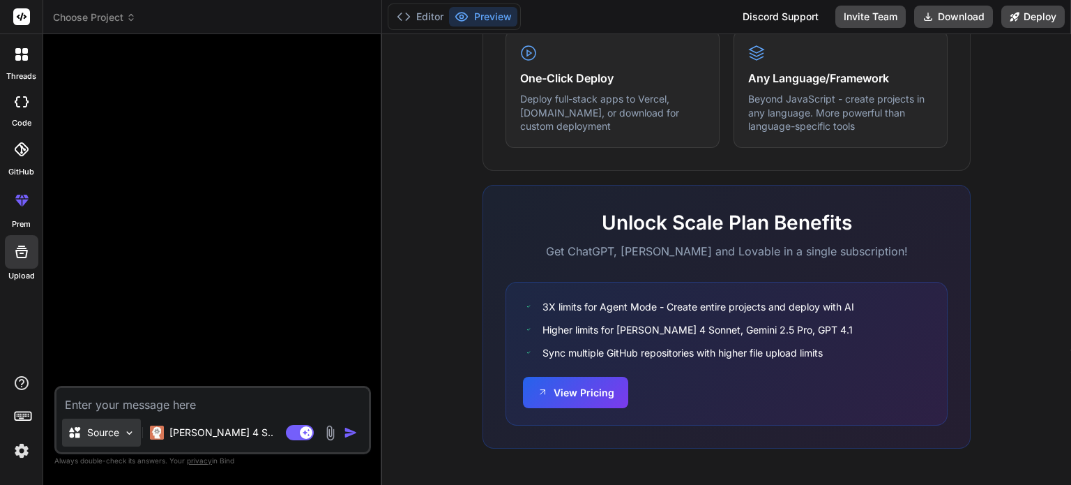
click at [134, 430] on img at bounding box center [129, 433] width 12 height 12
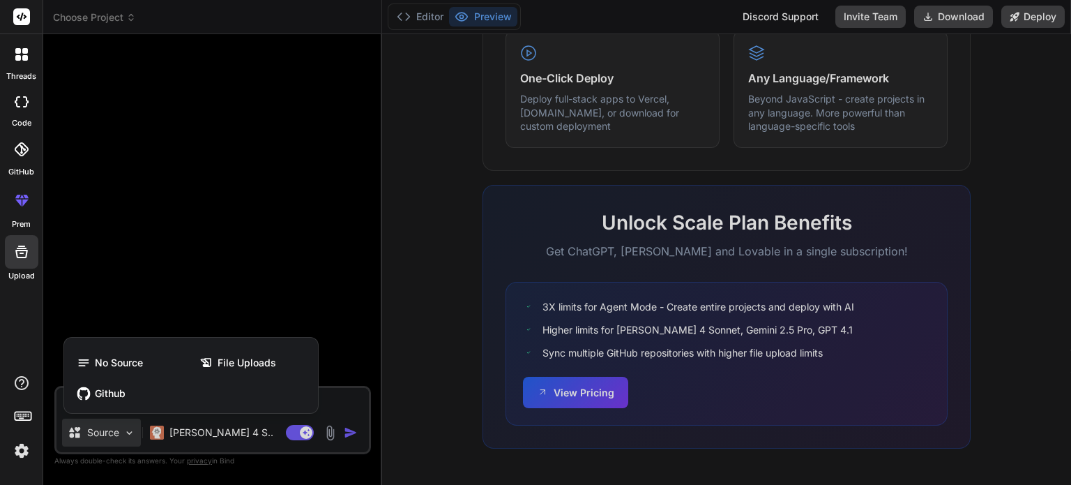
click at [26, 453] on img at bounding box center [22, 451] width 24 height 24
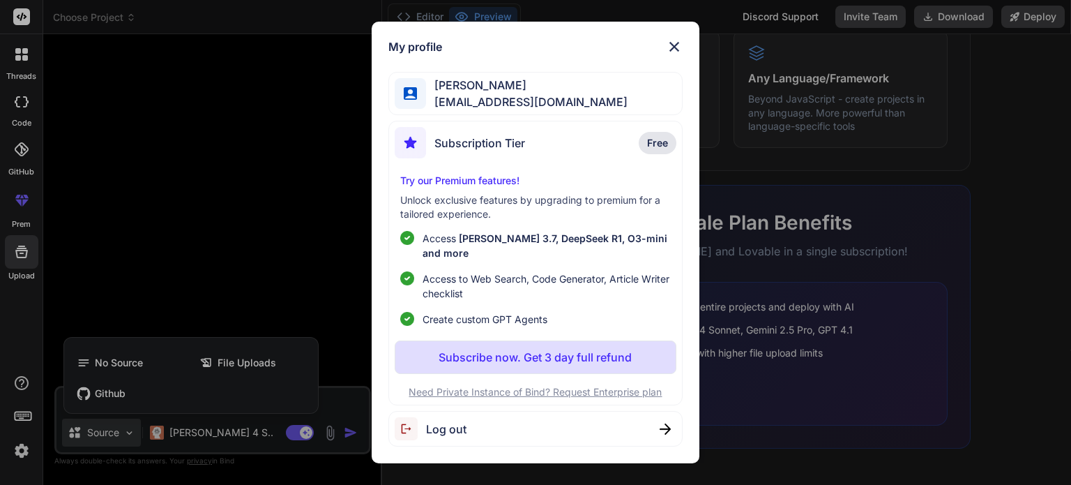
click at [675, 52] on img at bounding box center [674, 46] width 17 height 17
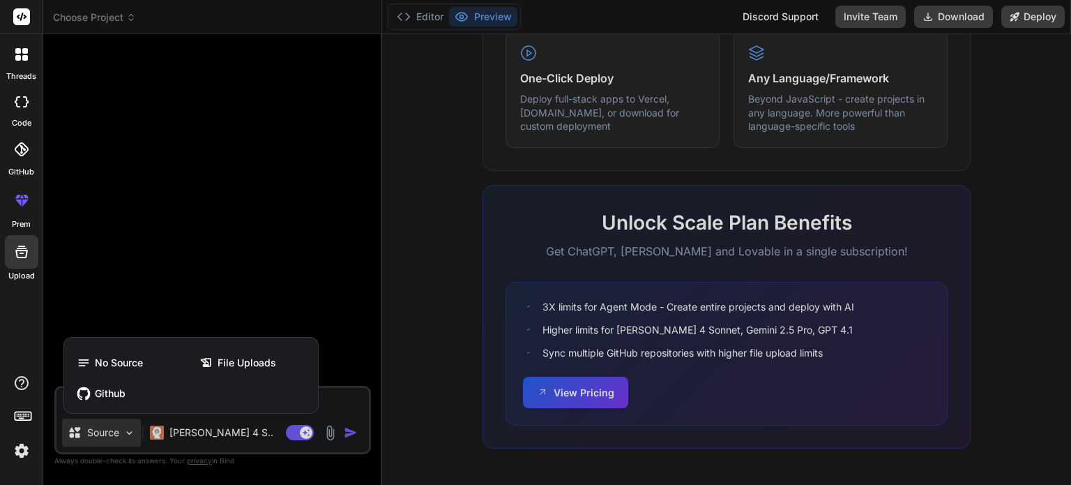
click at [979, 277] on div at bounding box center [535, 242] width 1071 height 485
type textarea "x"
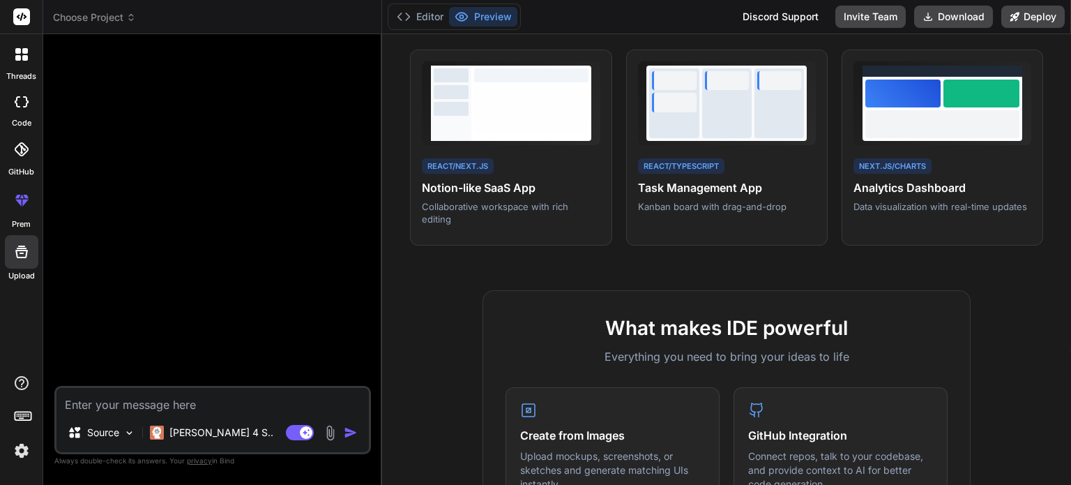
scroll to position [0, 0]
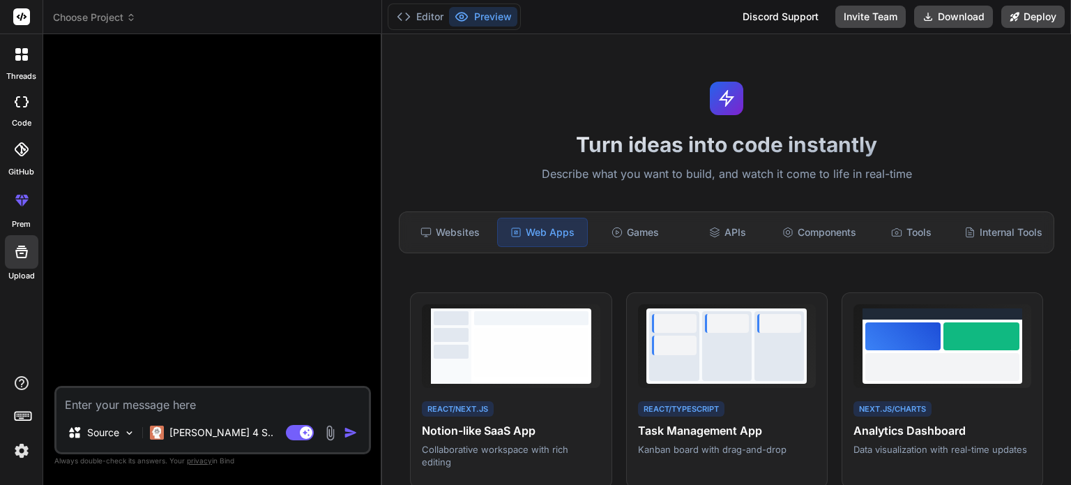
click at [103, 19] on span "Choose Project" at bounding box center [94, 17] width 83 height 14
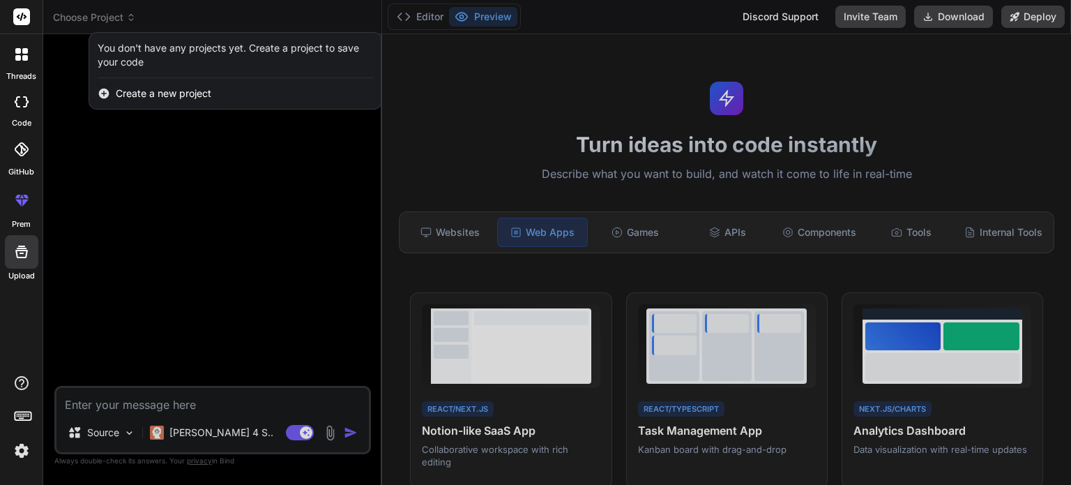
click at [153, 240] on div at bounding box center [535, 242] width 1071 height 485
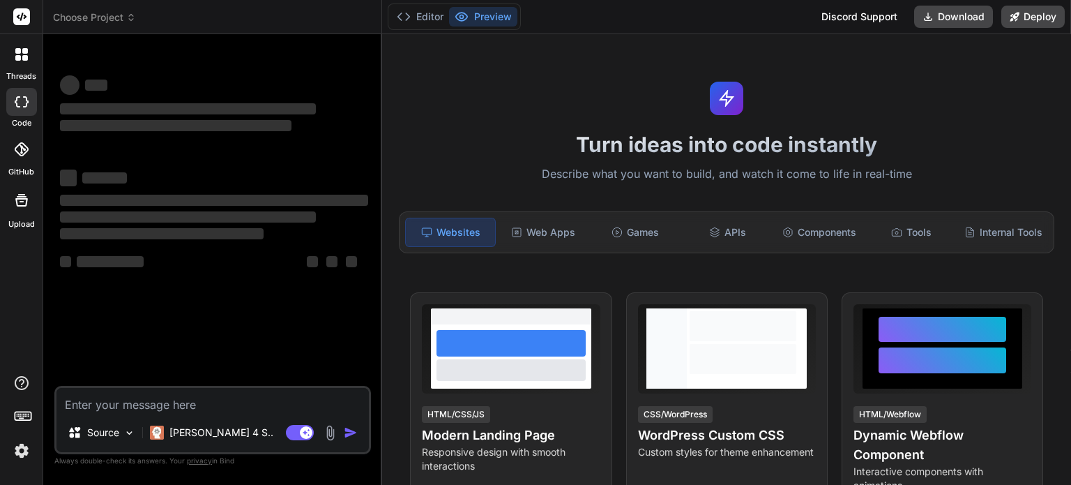
type textarea "x"
